Goal: Information Seeking & Learning: Check status

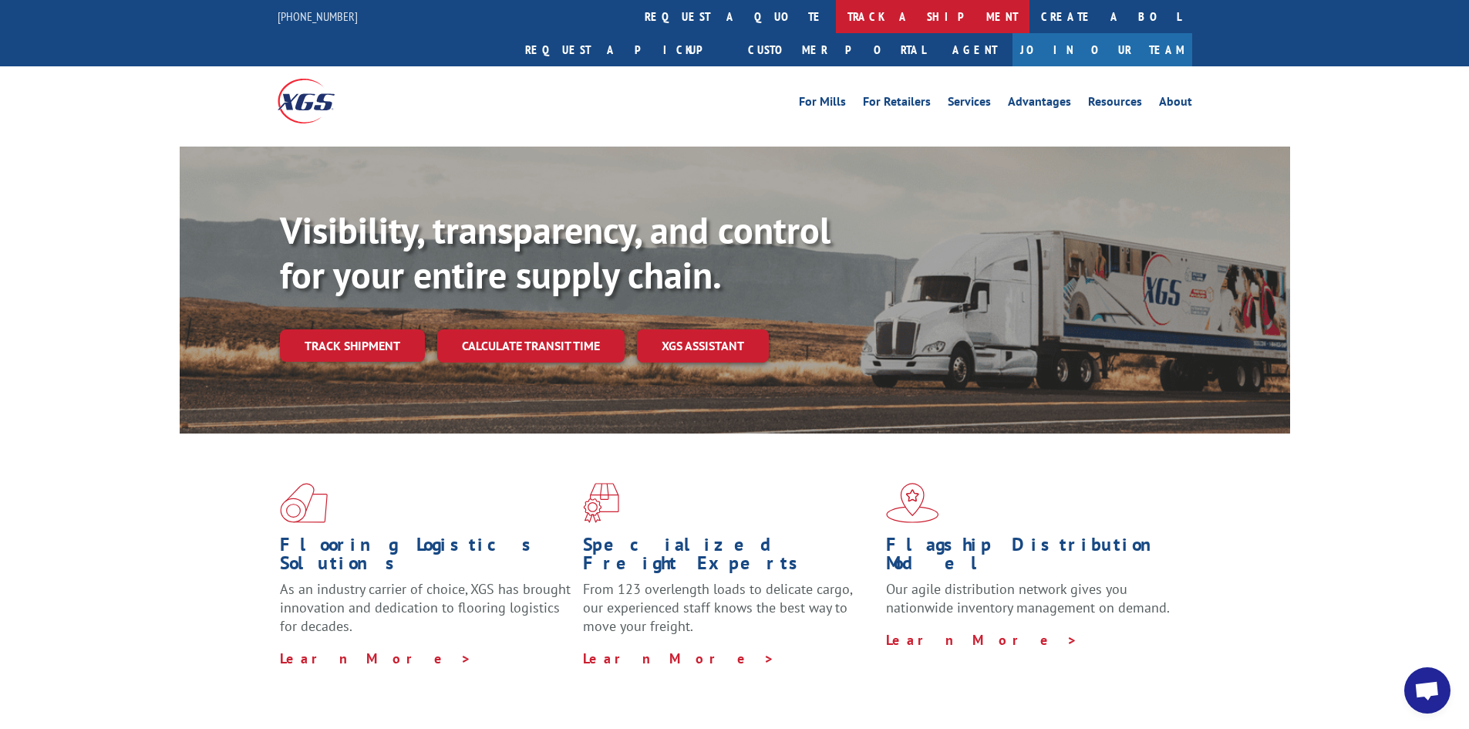
click at [836, 22] on link "track a shipment" at bounding box center [933, 16] width 194 height 33
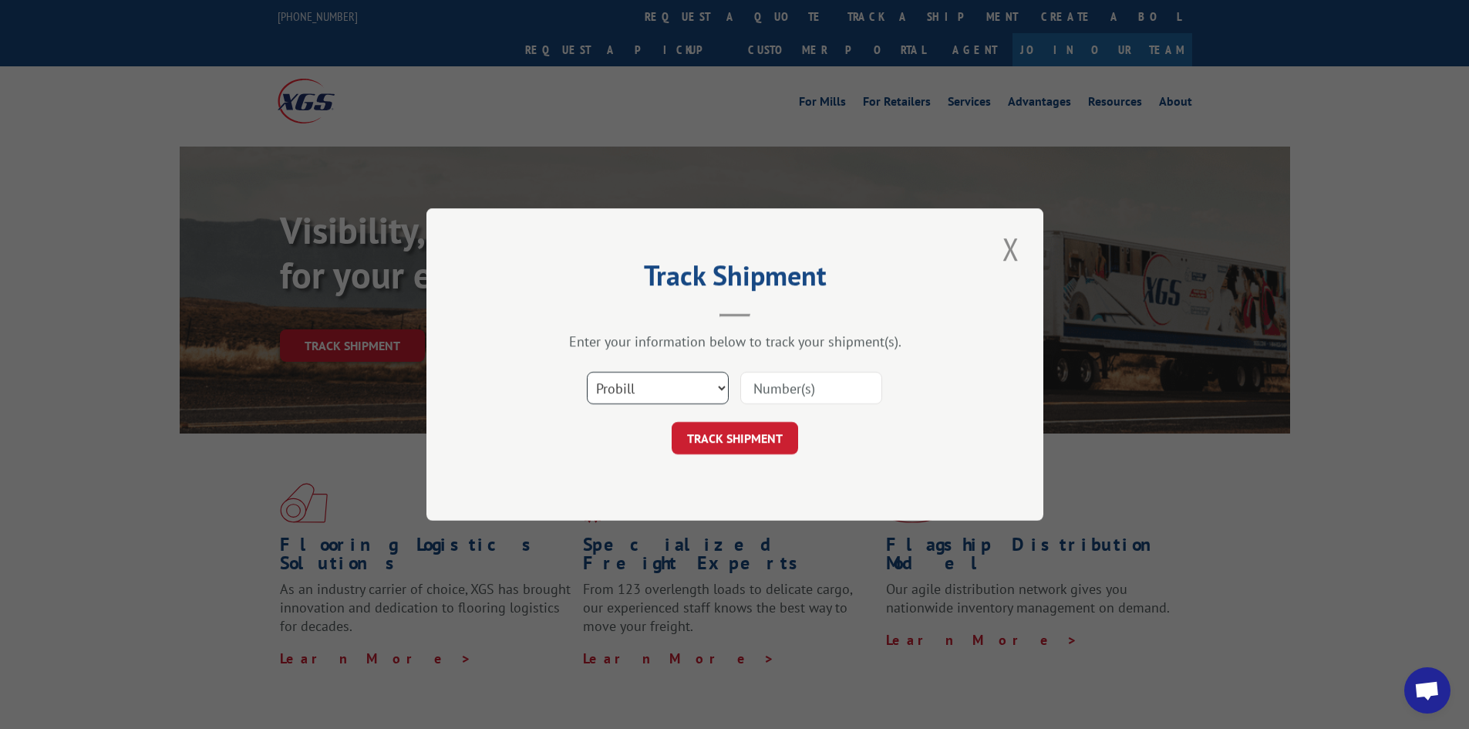
click at [699, 379] on select "Select category... Probill BOL PO" at bounding box center [658, 388] width 142 height 32
select select "bol"
click at [587, 372] on select "Select category... Probill BOL PO" at bounding box center [658, 388] width 142 height 32
click at [775, 388] on input at bounding box center [811, 388] width 142 height 32
paste input "2823669"
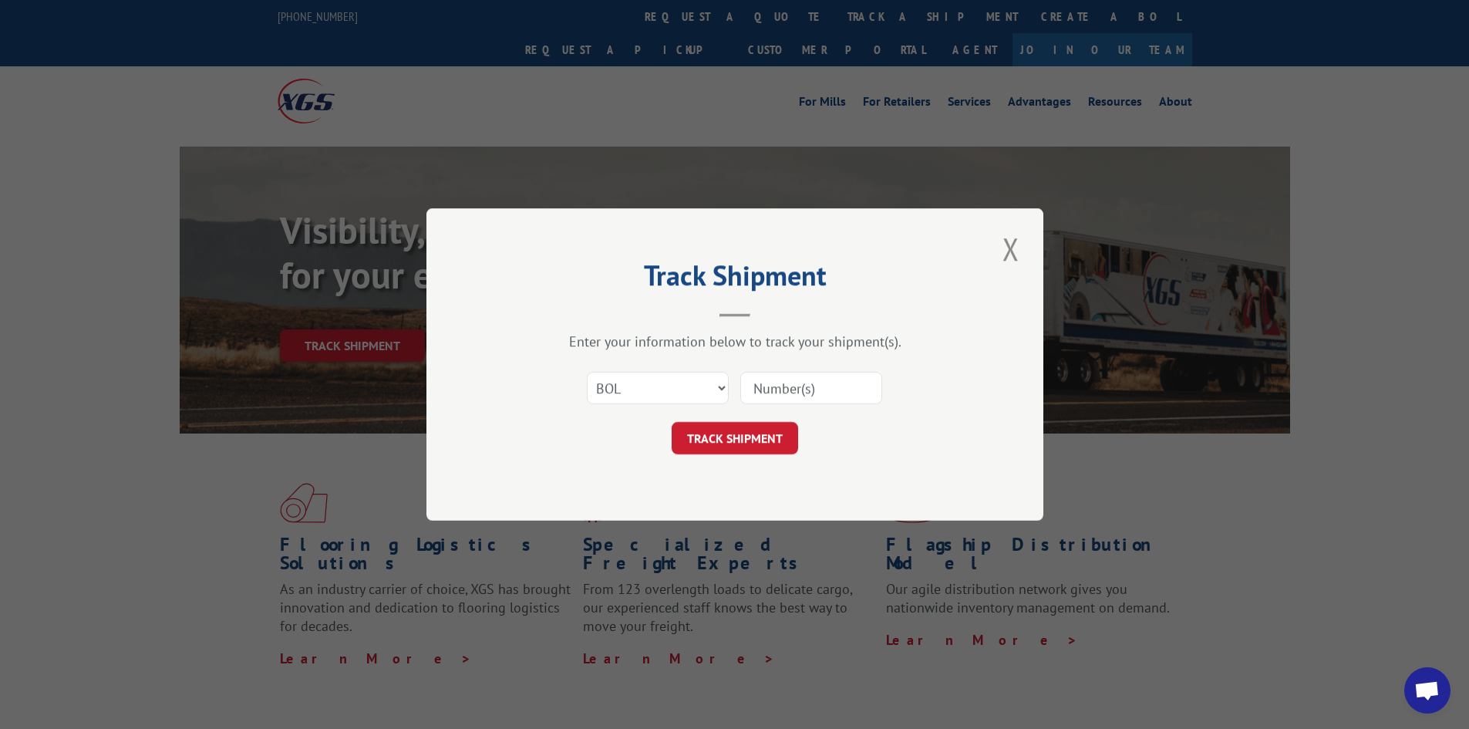
type input "2823669"
click button "TRACK SHIPMENT" at bounding box center [735, 438] width 126 height 32
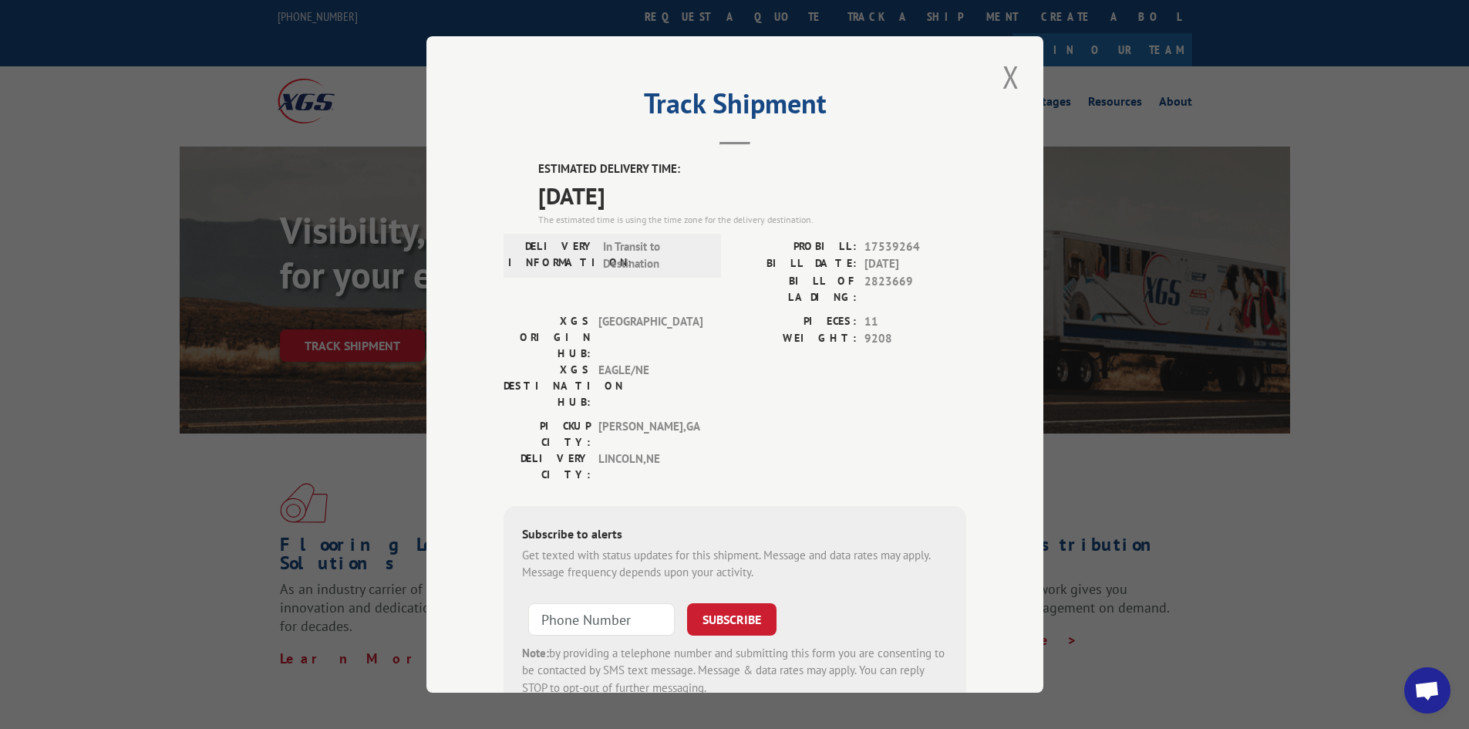
click at [56, 408] on div "Track Shipment ESTIMATED DELIVERY TIME: [DATE] The estimated time is using the …" at bounding box center [734, 364] width 1469 height 729
